Goal: Task Accomplishment & Management: Complete application form

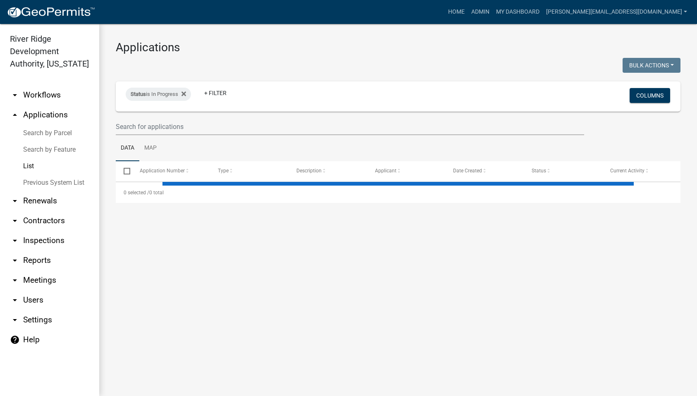
select select "1: 25"
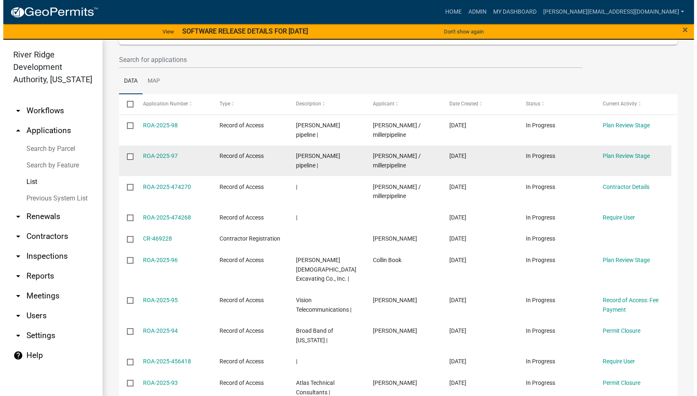
scroll to position [124, 0]
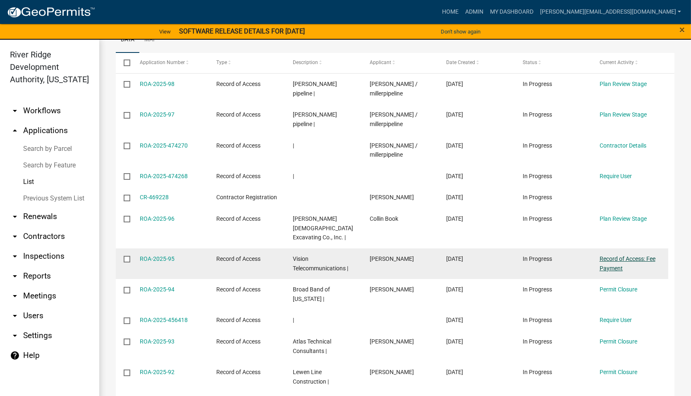
click at [612, 255] on link "Record of Access: Fee Payment" at bounding box center [627, 263] width 56 height 16
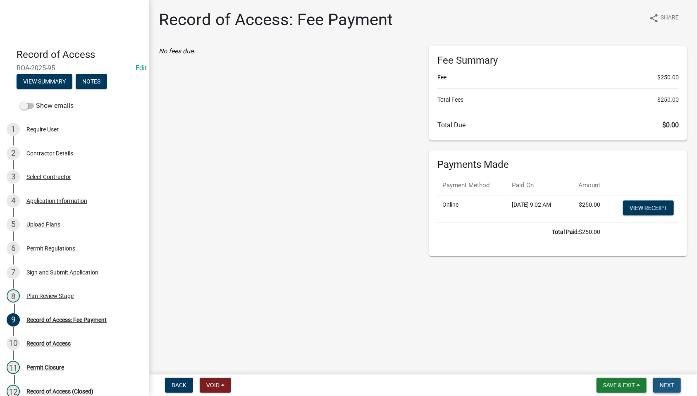
click at [666, 387] on span "Next" at bounding box center [667, 385] width 14 height 7
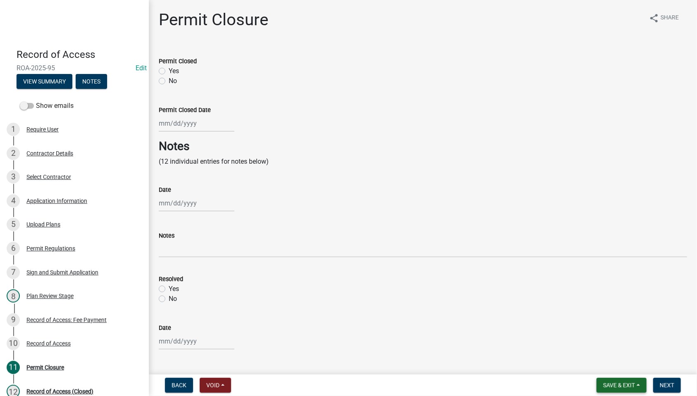
click at [624, 384] on span "Save & Exit" at bounding box center [619, 385] width 32 height 7
click at [611, 366] on button "Save & Exit" at bounding box center [613, 364] width 66 height 20
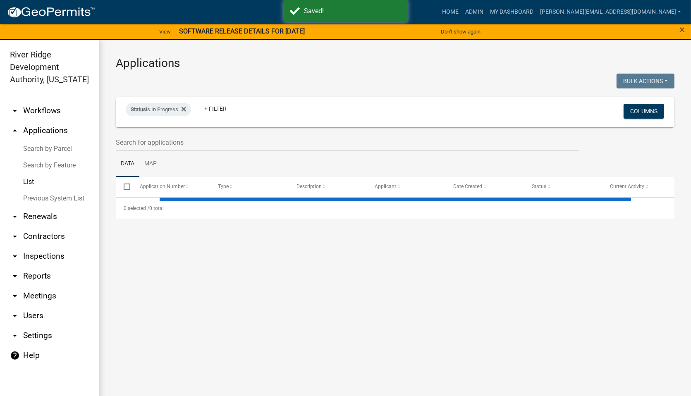
select select "1: 25"
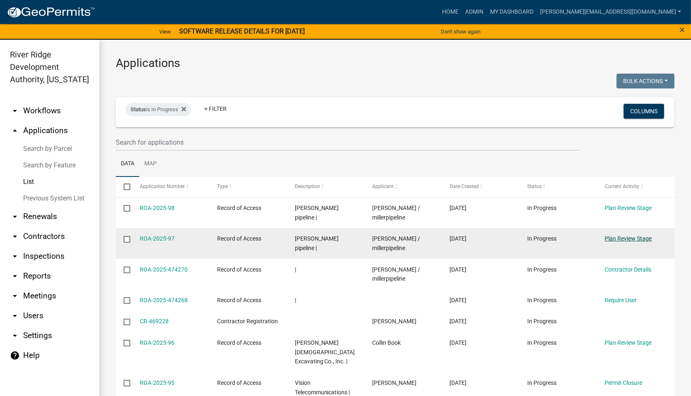
click at [635, 241] on link "Plan Review Stage" at bounding box center [628, 238] width 47 height 7
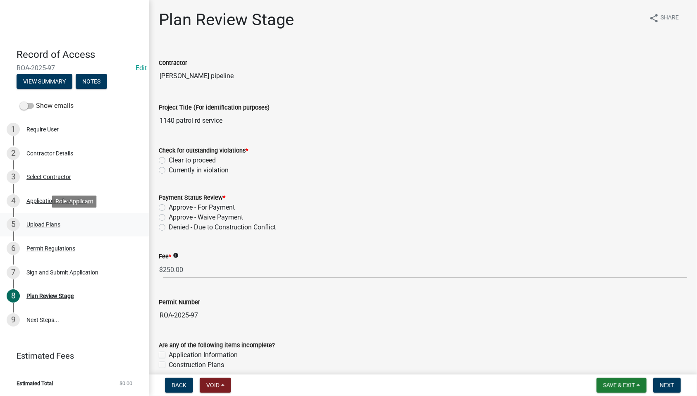
click at [55, 225] on div "Upload Plans" at bounding box center [43, 225] width 34 height 6
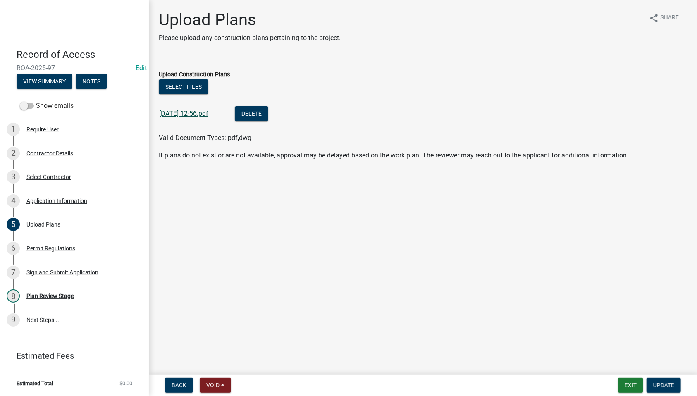
click at [207, 113] on link "[DATE] 12-56.pdf" at bounding box center [183, 114] width 49 height 8
click at [630, 384] on button "Exit" at bounding box center [630, 385] width 25 height 15
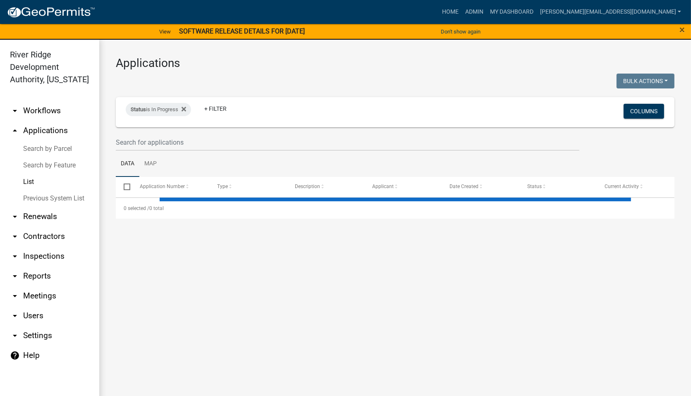
select select "1: 25"
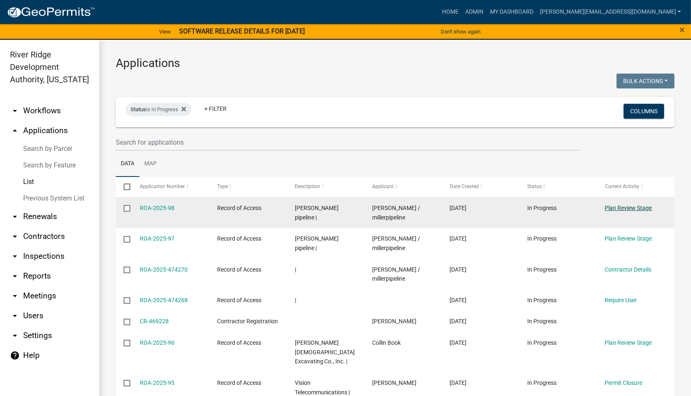
click at [620, 207] on link "Plan Review Stage" at bounding box center [628, 208] width 47 height 7
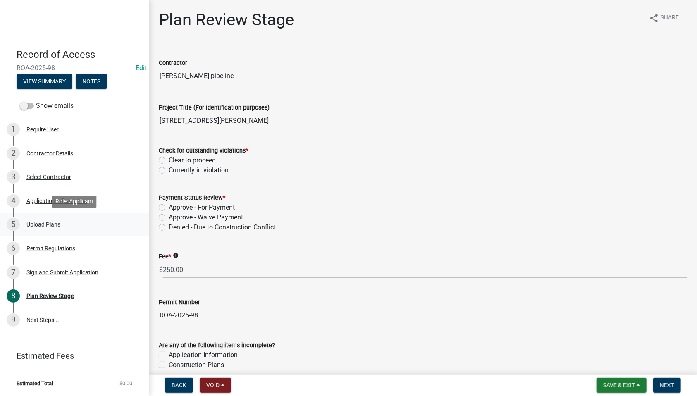
click at [48, 227] on div "Upload Plans" at bounding box center [43, 225] width 34 height 6
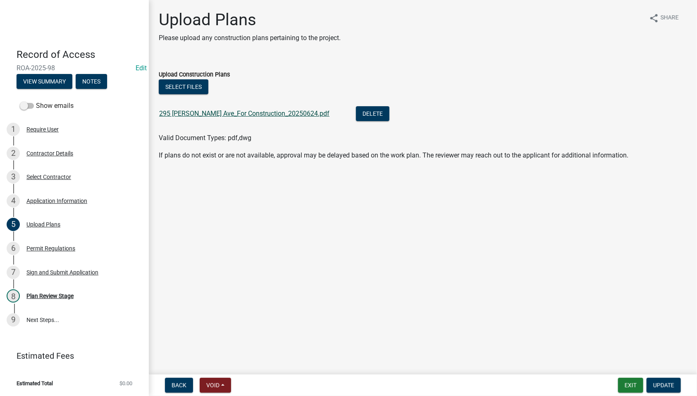
click at [296, 114] on link "295 [PERSON_NAME] Ave_For Construction_20250624.pdf" at bounding box center [244, 114] width 170 height 8
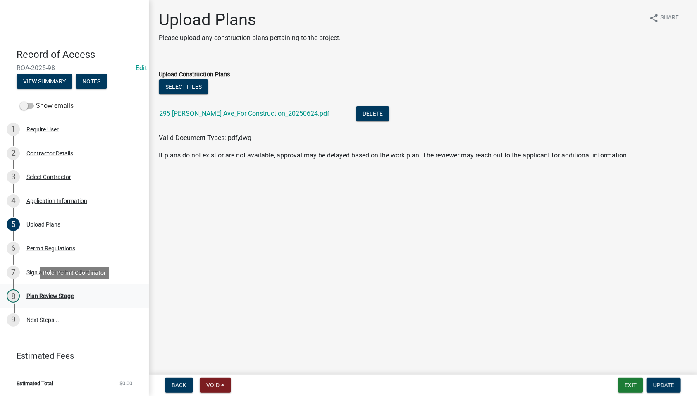
click at [51, 295] on div "Plan Review Stage" at bounding box center [49, 296] width 47 height 6
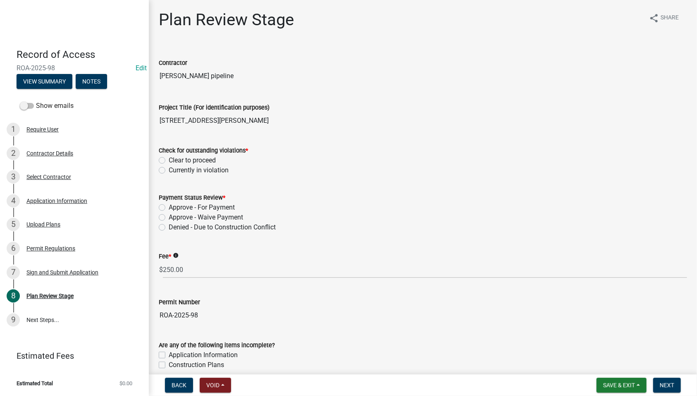
click at [198, 157] on label "Clear to proceed" at bounding box center [192, 160] width 47 height 10
click at [174, 157] on input "Clear to proceed" at bounding box center [171, 157] width 5 height 5
radio input "true"
click at [195, 218] on label "Approve - Waive Payment" at bounding box center [206, 217] width 74 height 10
click at [174, 218] on input "Approve - Waive Payment" at bounding box center [171, 214] width 5 height 5
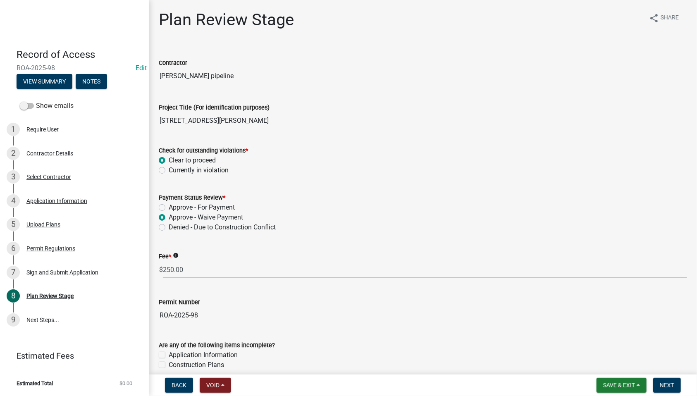
radio input "true"
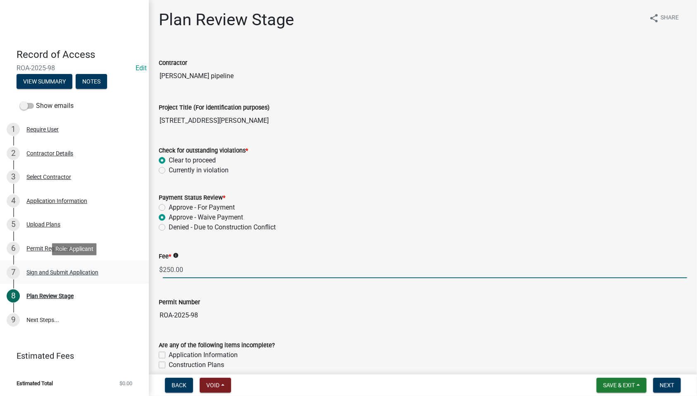
drag, startPoint x: 203, startPoint y: 267, endPoint x: 138, endPoint y: 267, distance: 64.5
click at [138, 267] on div "Record of Access ROA-2025-98 Edit View Summary Notes Show emails 1 Require User…" at bounding box center [348, 198] width 697 height 396
type input "0"
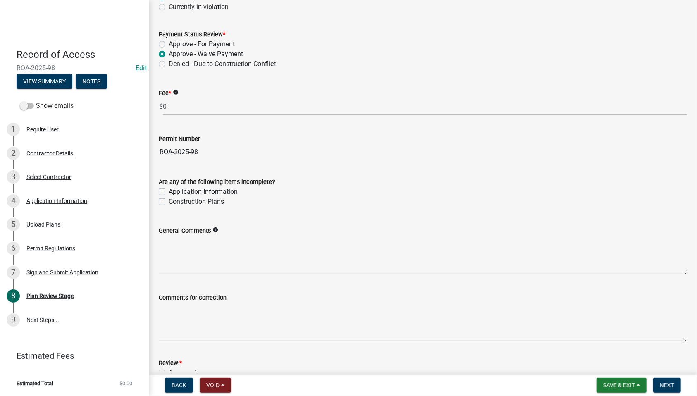
scroll to position [165, 0]
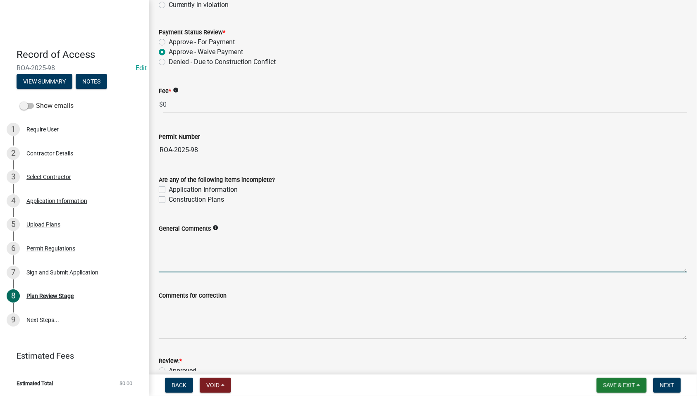
click at [208, 251] on textarea "General Comments" at bounding box center [423, 253] width 528 height 39
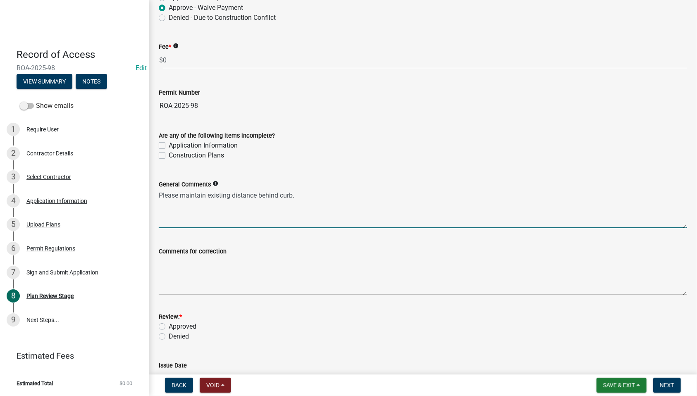
scroll to position [269, 0]
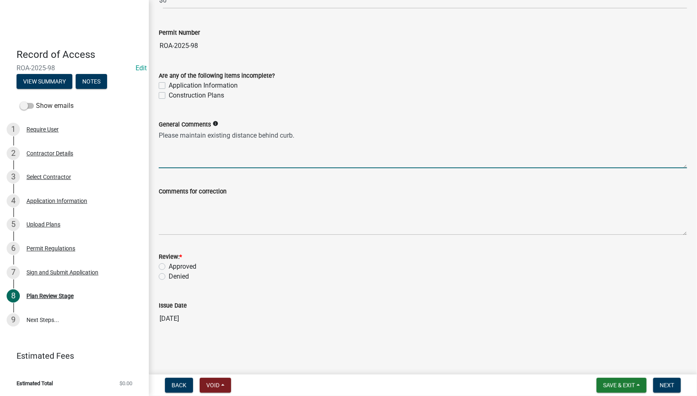
type textarea "Please maintain existing distance behind curb."
click at [185, 267] on label "Approved" at bounding box center [183, 267] width 28 height 10
click at [174, 267] on input "Approved" at bounding box center [171, 264] width 5 height 5
radio input "true"
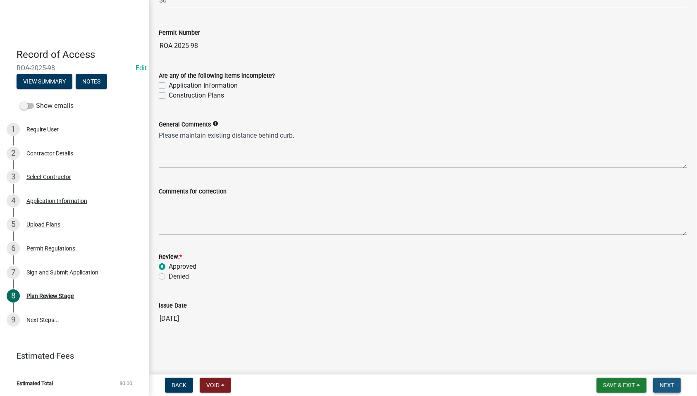
click at [664, 383] on span "Next" at bounding box center [667, 385] width 14 height 7
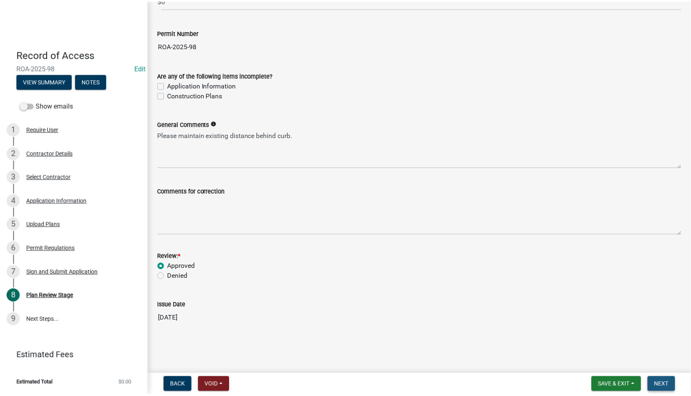
scroll to position [0, 0]
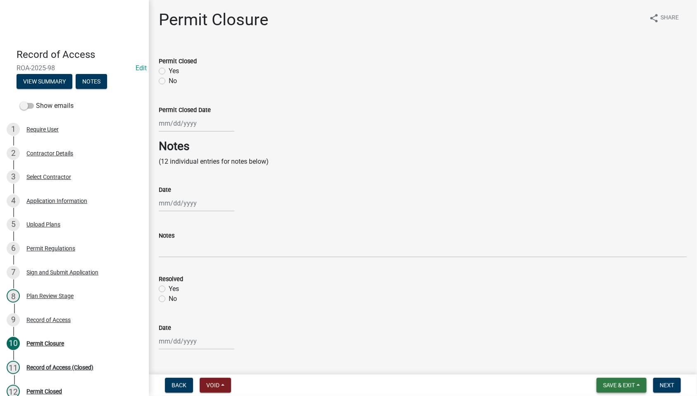
click at [624, 386] on span "Save & Exit" at bounding box center [619, 385] width 32 height 7
click at [619, 365] on button "Save & Exit" at bounding box center [613, 364] width 66 height 20
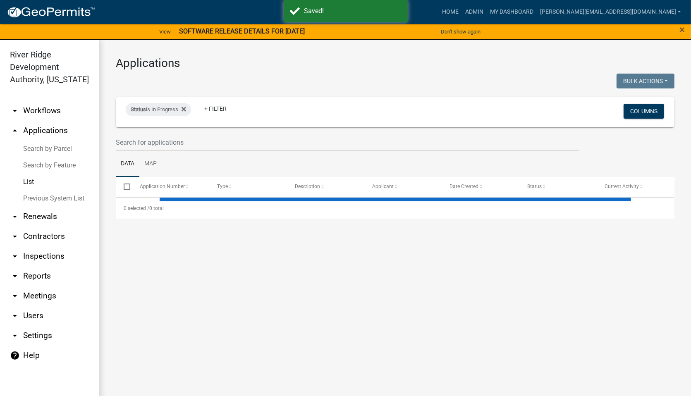
select select "1: 25"
